Goal: Task Accomplishment & Management: Use online tool/utility

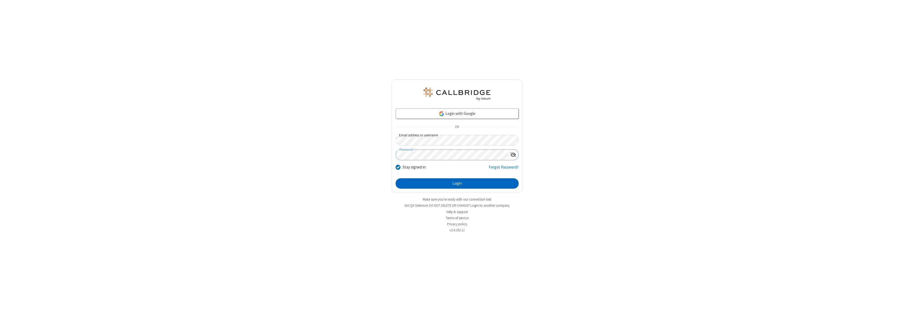
click at [457, 184] on button "Login" at bounding box center [457, 184] width 123 height 11
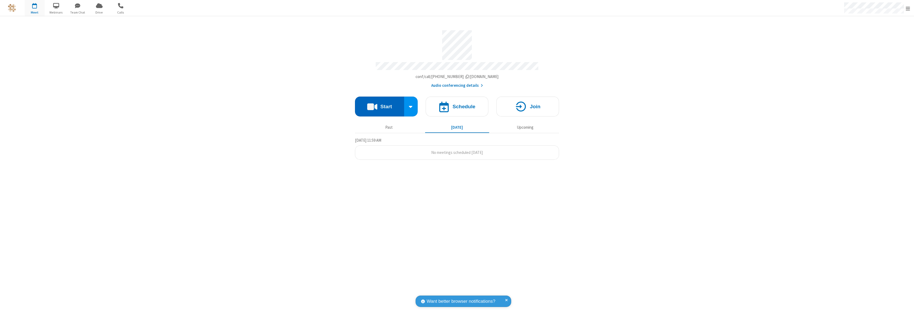
click at [379, 104] on button "Start" at bounding box center [379, 107] width 49 height 20
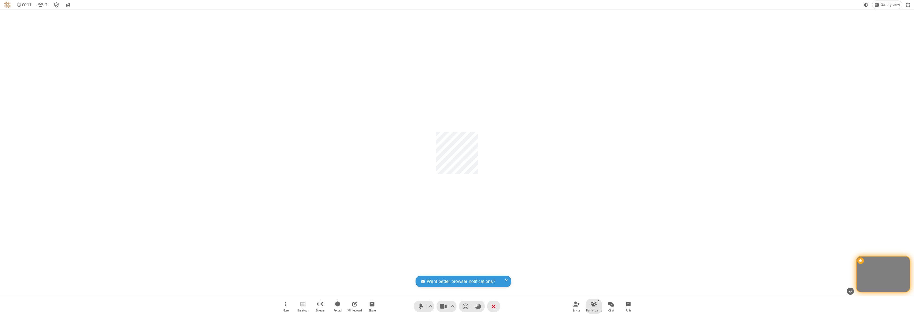
click at [594, 311] on span "Participants" at bounding box center [594, 310] width 16 height 3
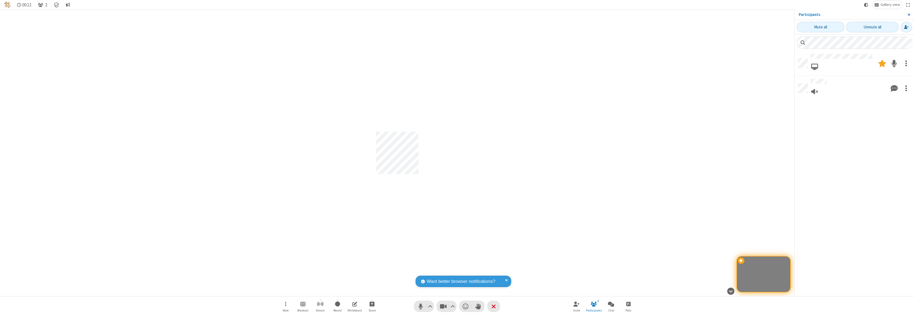
click at [909, 15] on span "Close sidebar" at bounding box center [908, 14] width 3 height 4
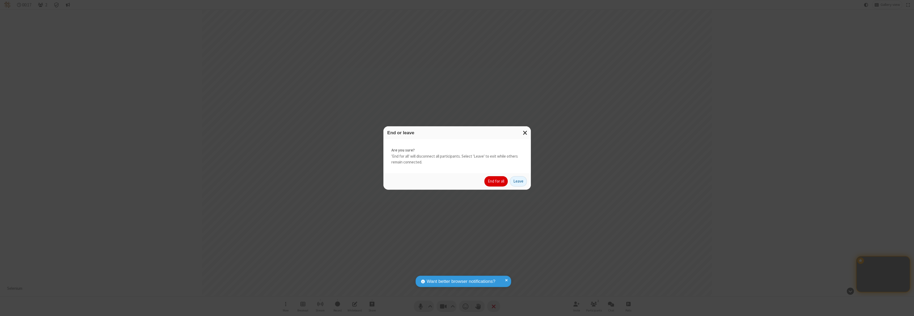
click at [496, 181] on button "End for all" at bounding box center [495, 181] width 23 height 11
